Goal: Share content: Share content

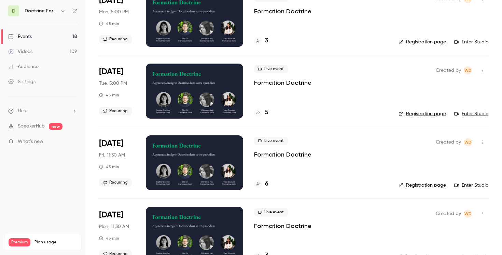
scroll to position [216, 0]
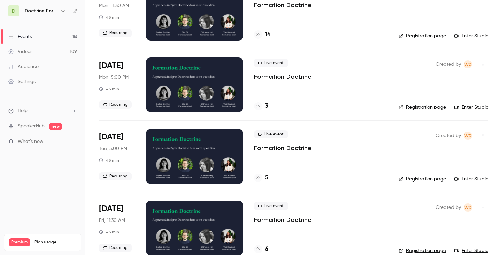
click at [62, 13] on icon "button" at bounding box center [62, 10] width 5 height 5
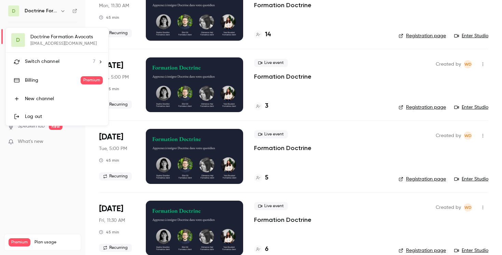
click at [59, 38] on div "D Doctrine Formation Avocats [EMAIL_ADDRESS][DOMAIN_NAME] Switch channel 7 Bill…" at bounding box center [57, 77] width 102 height 98
click at [60, 59] on div "Switch channel 7" at bounding box center [60, 61] width 70 height 7
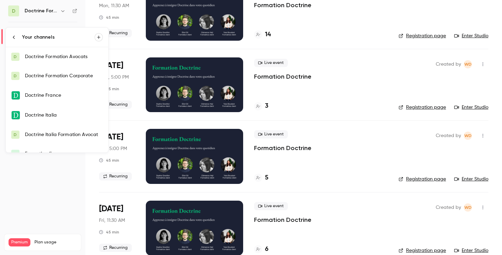
click at [65, 73] on div "Doctrine Formation Corporate" at bounding box center [64, 75] width 78 height 7
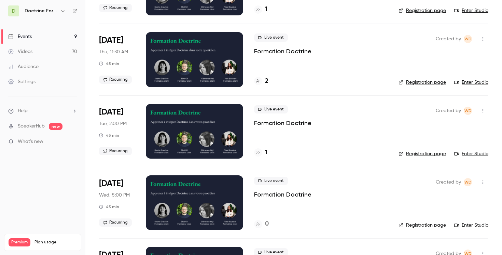
scroll to position [406, 0]
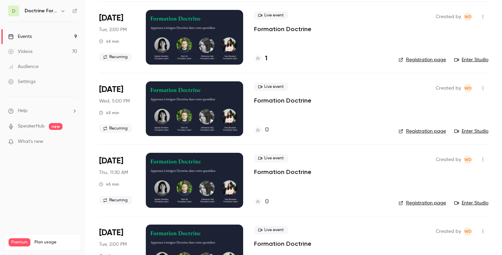
click at [60, 13] on button "button" at bounding box center [63, 11] width 8 height 8
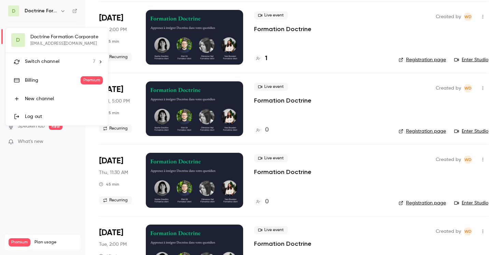
click at [93, 59] on div "Switch channel 7" at bounding box center [60, 61] width 70 height 7
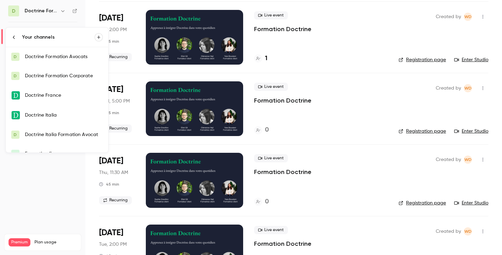
scroll to position [30, 0]
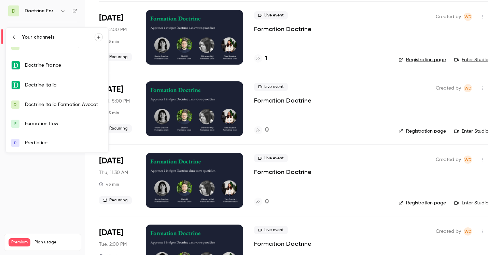
click at [50, 121] on div "Formation flow" at bounding box center [64, 123] width 78 height 7
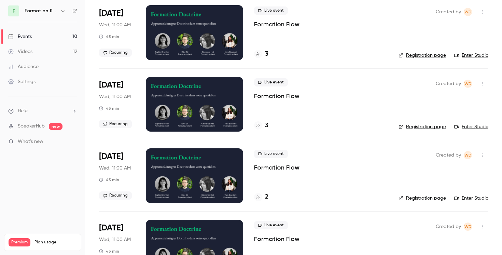
scroll to position [121, 0]
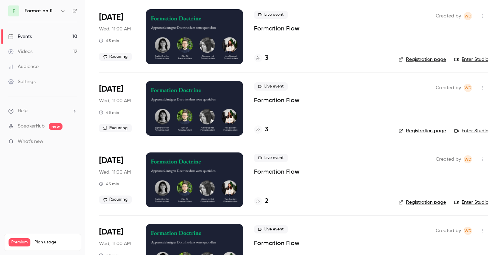
click at [483, 87] on icon "button" at bounding box center [482, 87] width 5 height 5
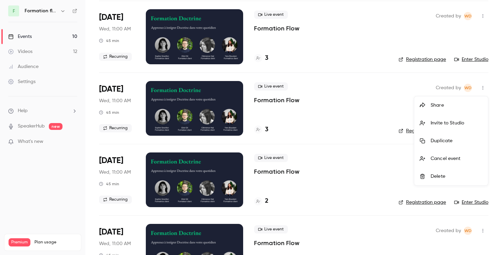
click at [444, 101] on li "Share" at bounding box center [451, 105] width 74 height 18
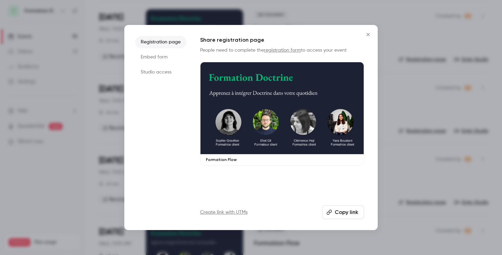
click at [163, 55] on li "Embed form" at bounding box center [160, 57] width 51 height 12
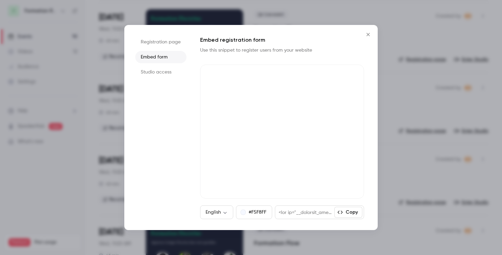
click at [368, 34] on icon "Close" at bounding box center [367, 34] width 3 height 3
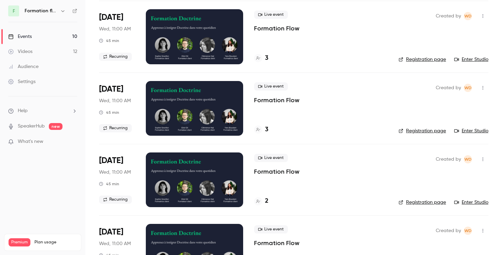
click at [481, 91] on button "button" at bounding box center [482, 87] width 11 height 11
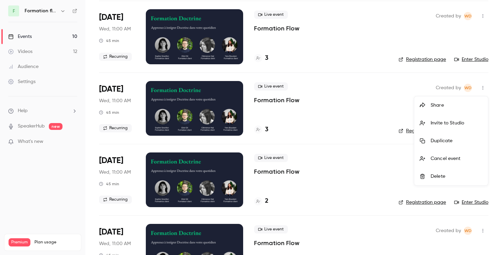
click at [437, 102] on div "Share" at bounding box center [456, 105] width 52 height 7
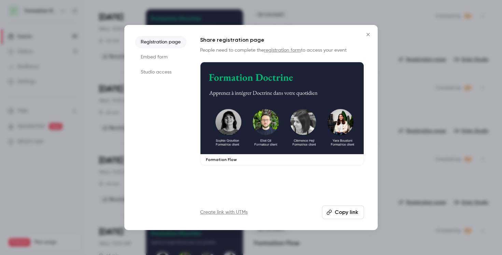
click at [157, 57] on li "Embed form" at bounding box center [160, 57] width 51 height 12
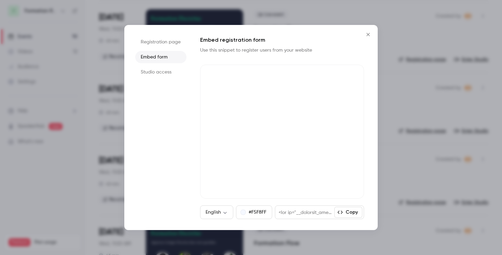
click at [370, 36] on icon "Close" at bounding box center [368, 34] width 8 height 5
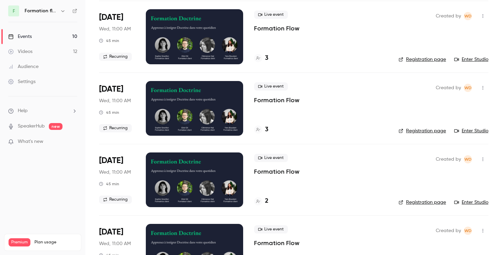
click at [253, 132] on li "[DATE] Wed, 11:00 AM 45 min Recurring Live event Formation Flow 3 Created by WD…" at bounding box center [293, 107] width 389 height 71
click at [255, 130] on div at bounding box center [258, 129] width 8 height 8
